Goal: Check status: Check status

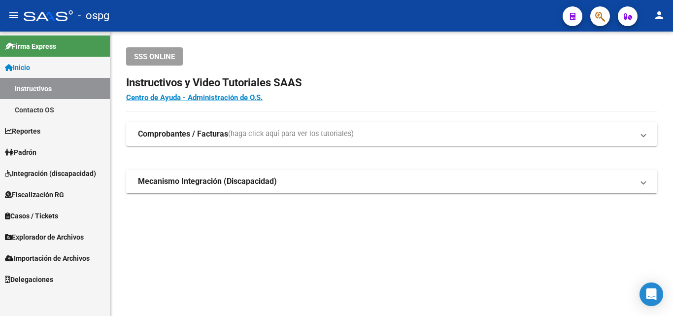
click at [52, 146] on link "Padrón" at bounding box center [55, 151] width 110 height 21
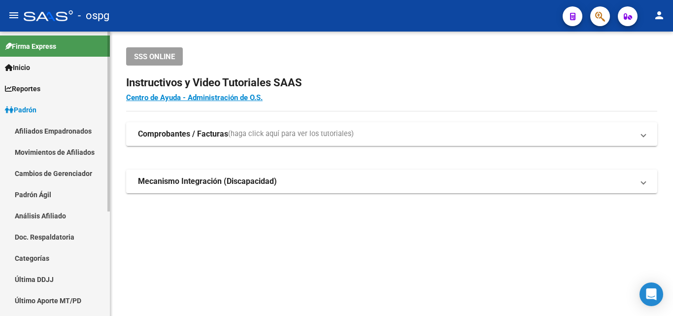
click at [57, 210] on link "Análisis Afiliado" at bounding box center [55, 215] width 110 height 21
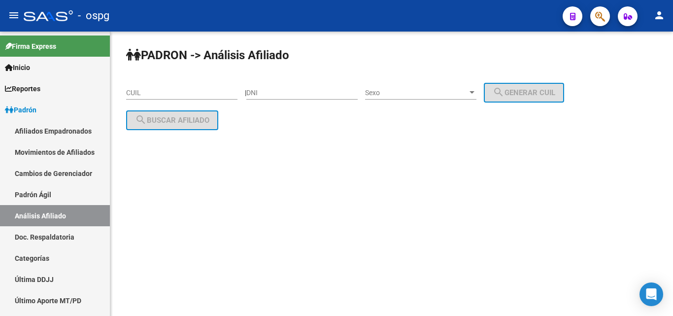
click at [169, 95] on input "CUIL" at bounding box center [181, 93] width 111 height 8
paste input "27-18534182-3"
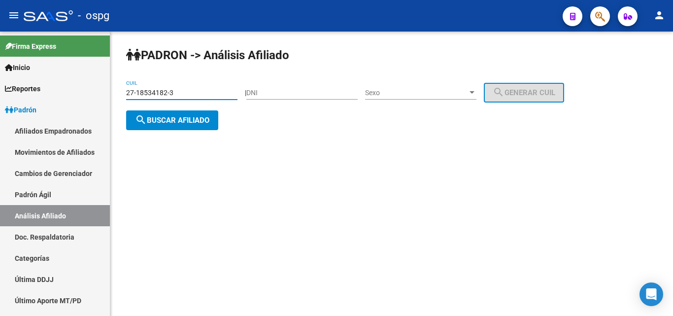
type input "27-18534182-3"
click at [190, 116] on span "search Buscar afiliado" at bounding box center [172, 120] width 74 height 9
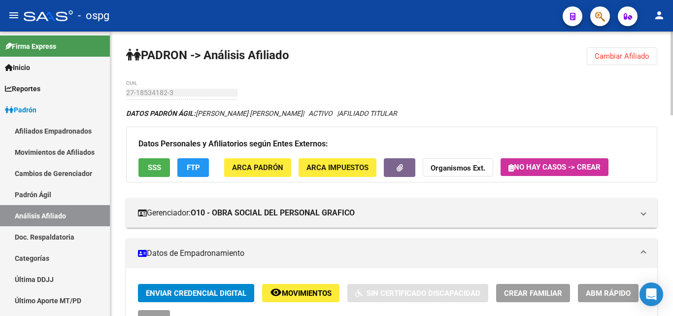
click at [432, 171] on strong "Organismos Ext." at bounding box center [458, 168] width 55 height 9
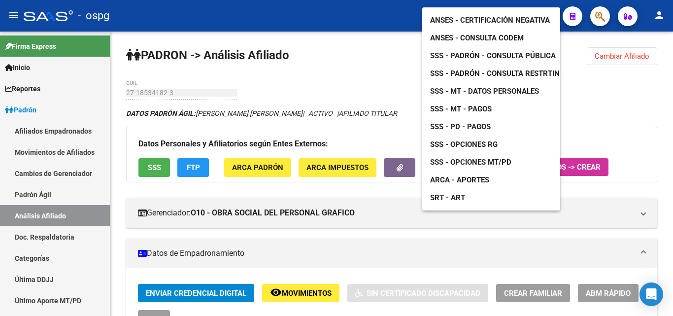
click at [444, 16] on span "ANSES - Certificación Negativa" at bounding box center [490, 20] width 120 height 9
